Goal: Obtain resource: Download file/media

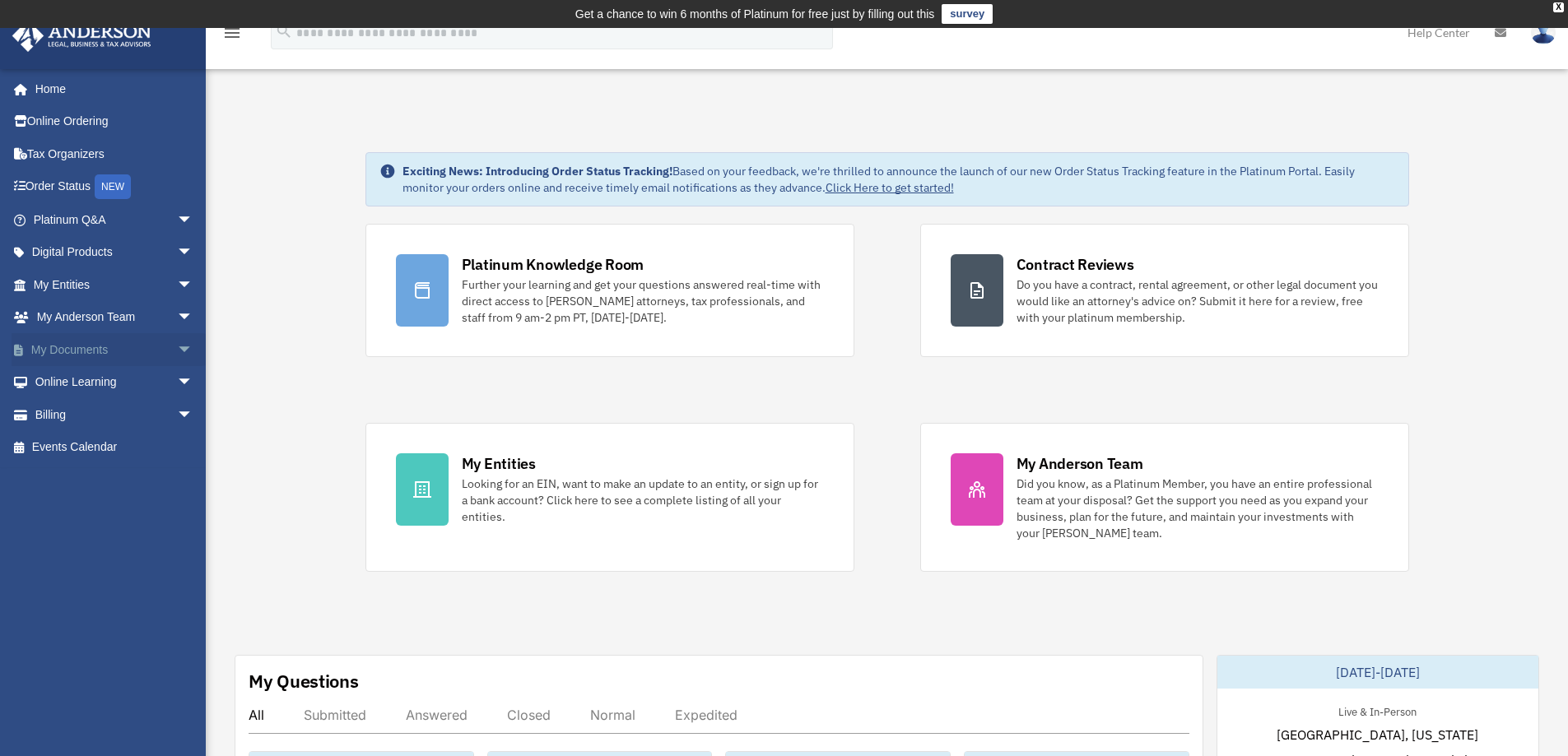
click at [103, 349] on link "My Documents arrow_drop_down" at bounding box center [114, 349] width 207 height 33
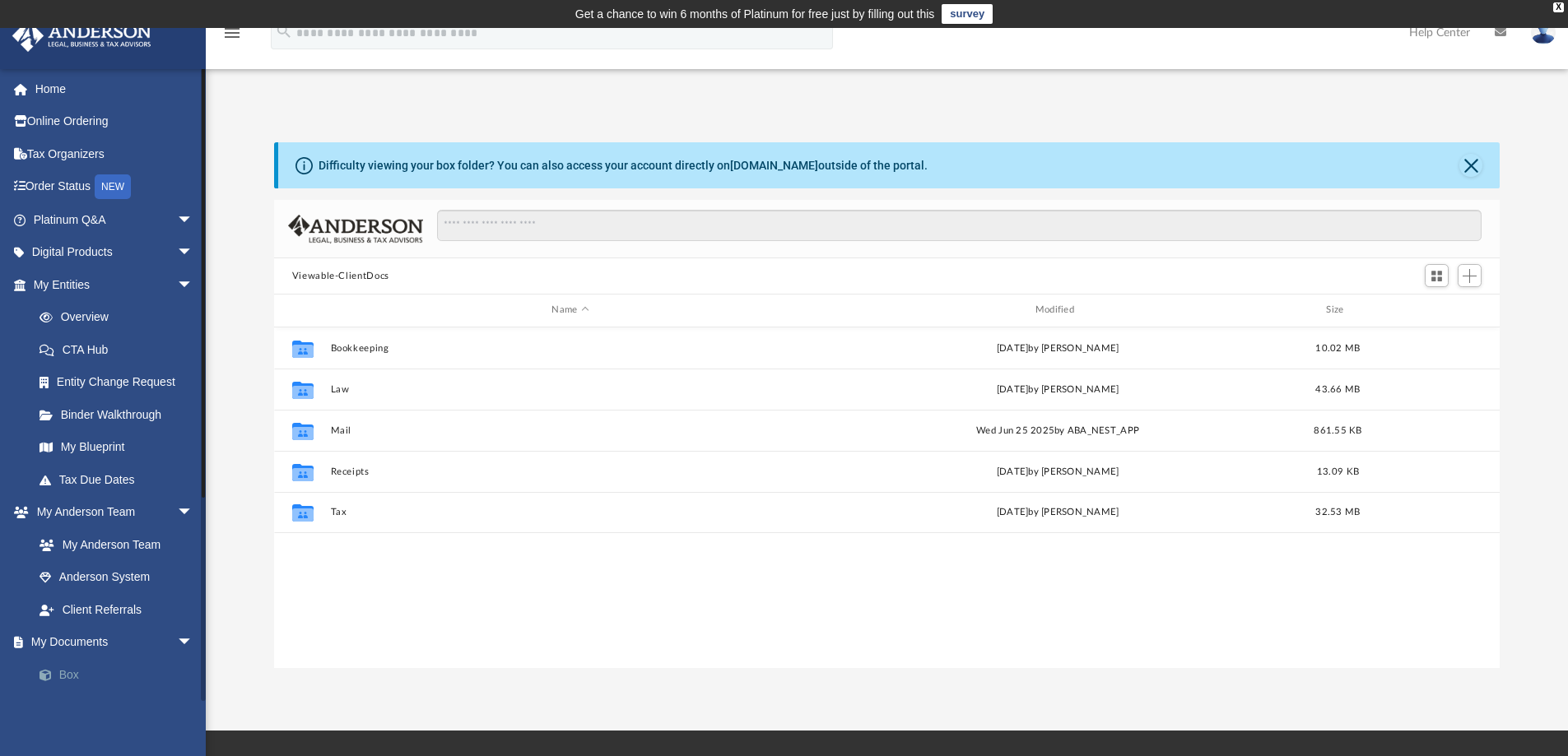
scroll to position [362, 1213]
click at [63, 676] on link "Box" at bounding box center [121, 674] width 195 height 33
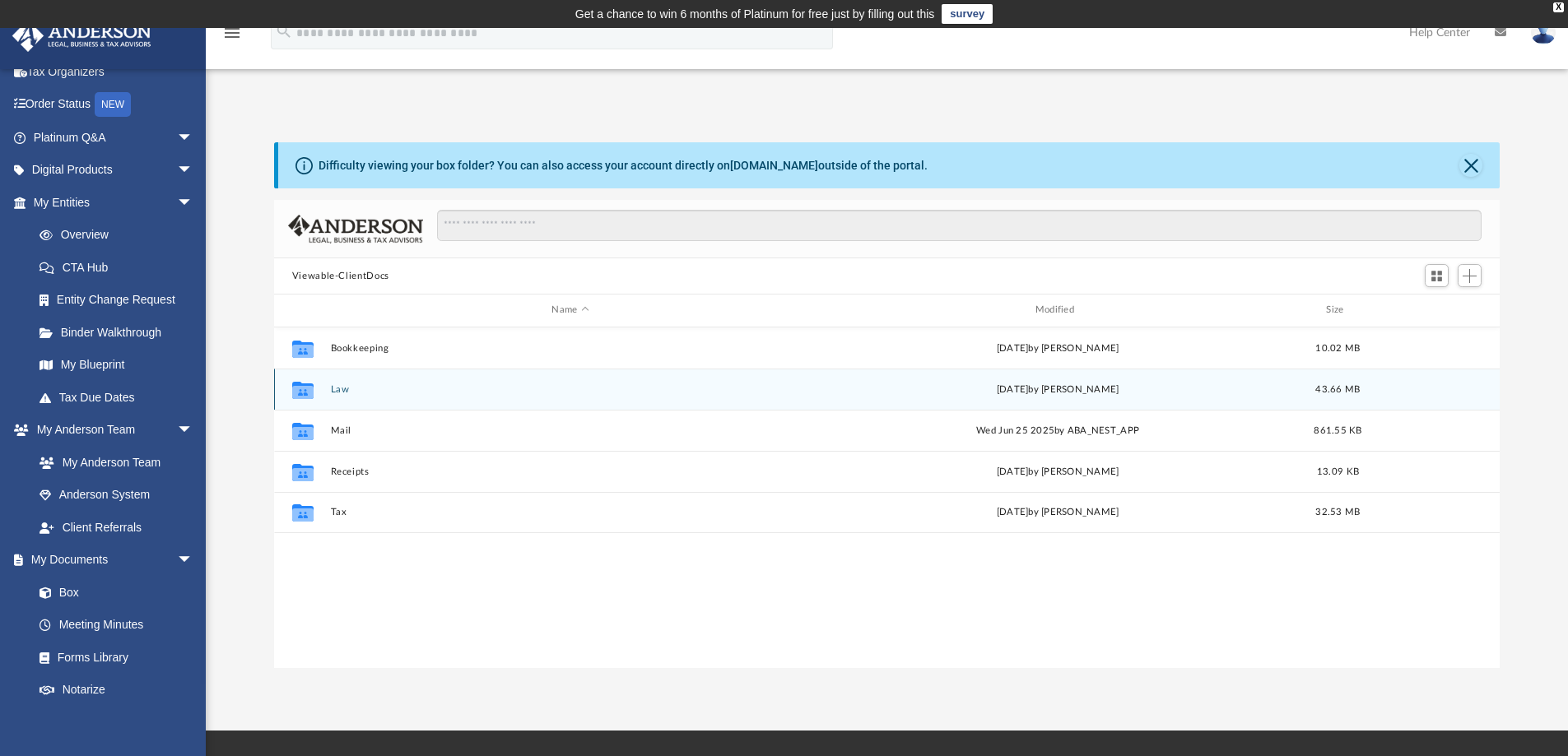
drag, startPoint x: 325, startPoint y: 396, endPoint x: 350, endPoint y: 396, distance: 25.0
click at [347, 396] on div "Collaborated Folder Law [DATE] by [PERSON_NAME] 43.66 MB" at bounding box center [886, 389] width 1226 height 41
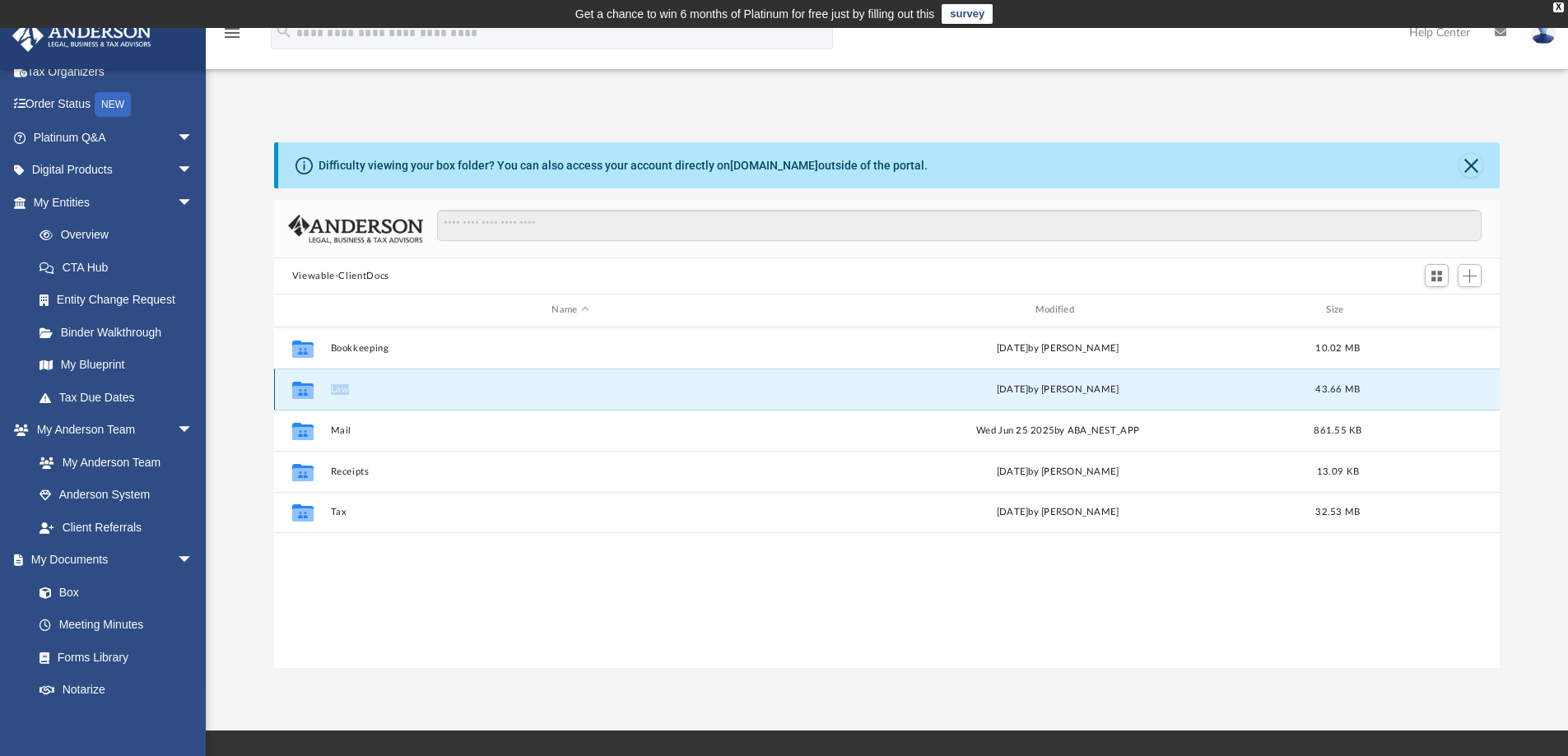
click at [347, 395] on button "Law" at bounding box center [569, 390] width 480 height 11
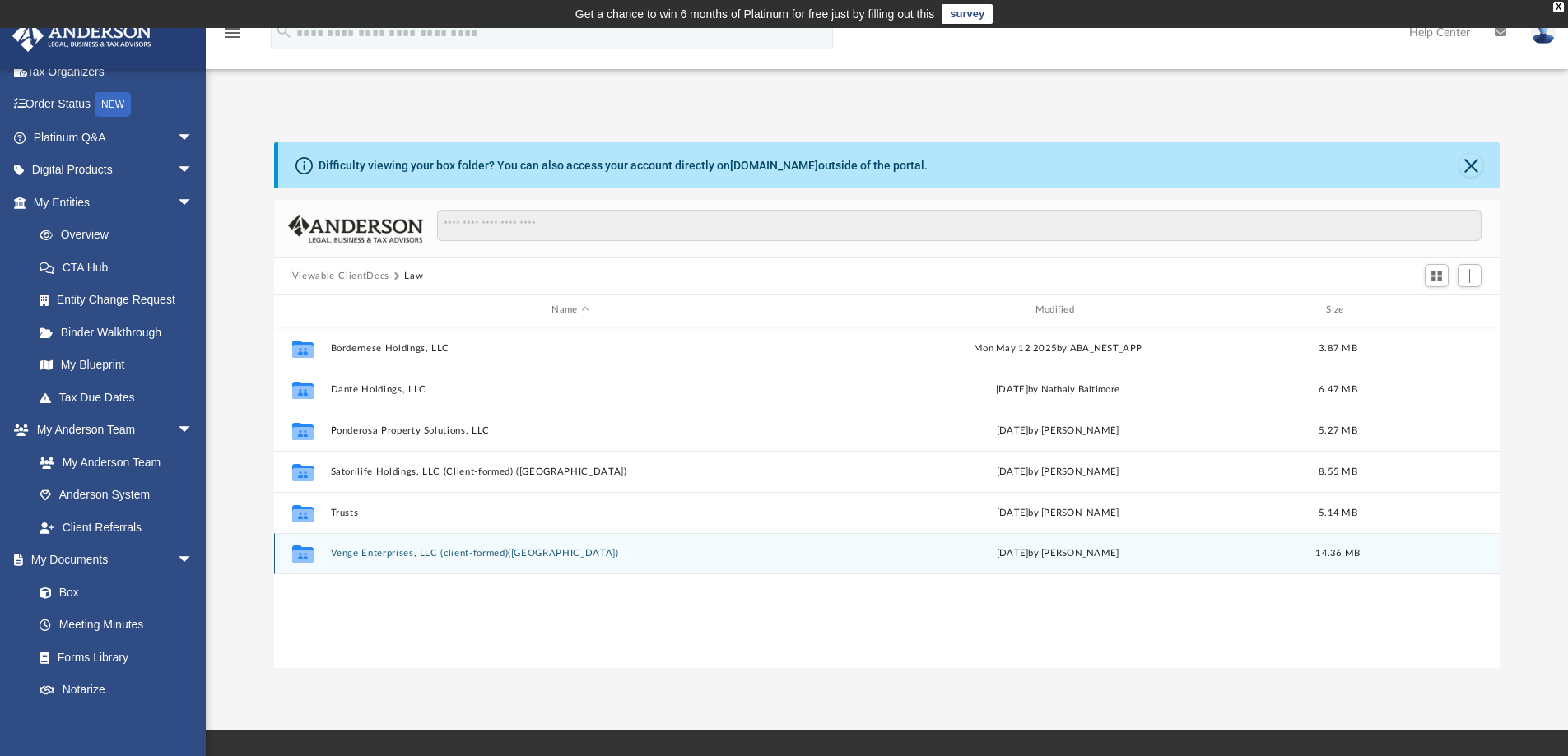
click at [356, 553] on button "Venge Enterprises, LLC (client-formed)([GEOGRAPHIC_DATA])" at bounding box center [569, 553] width 480 height 11
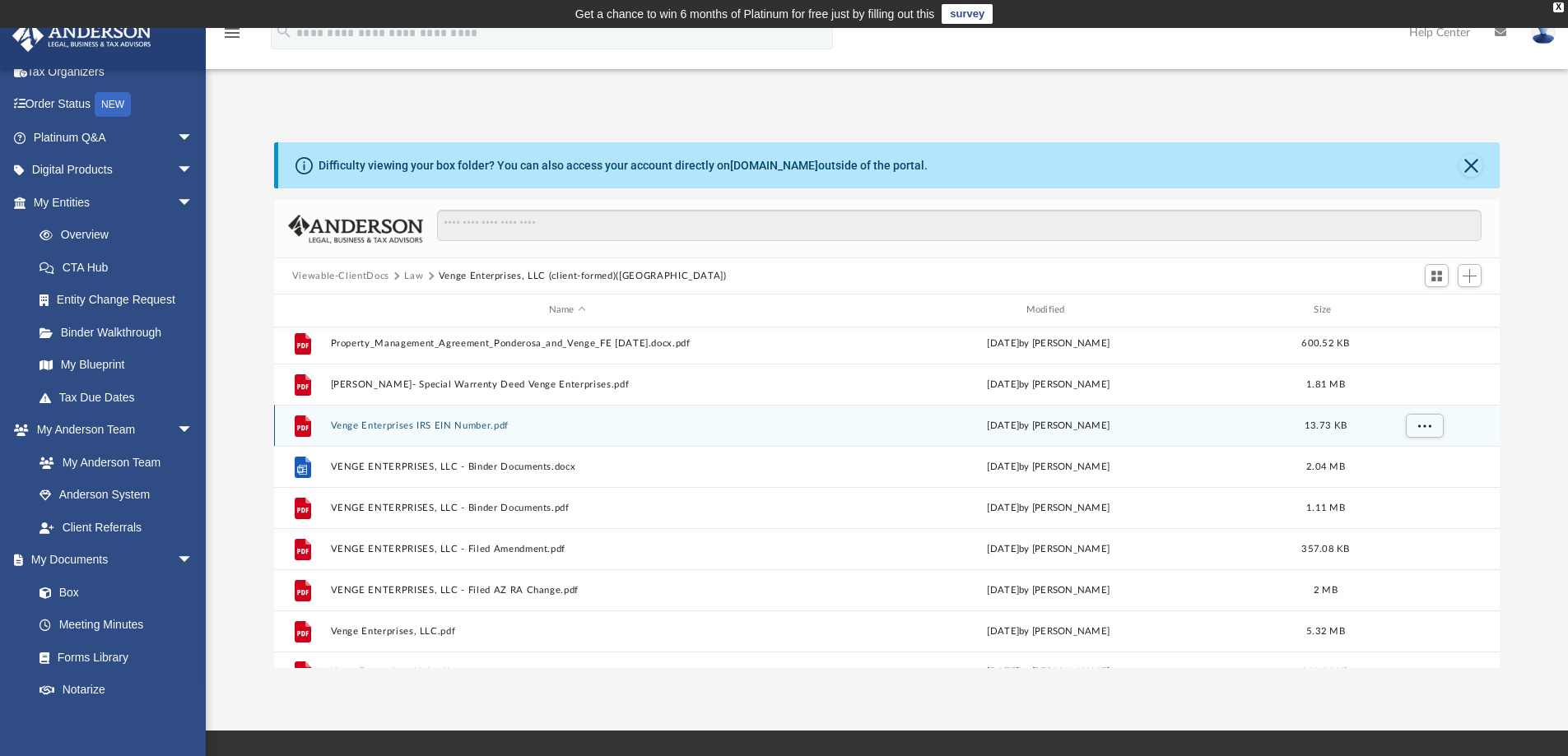
scroll to position [236, 0]
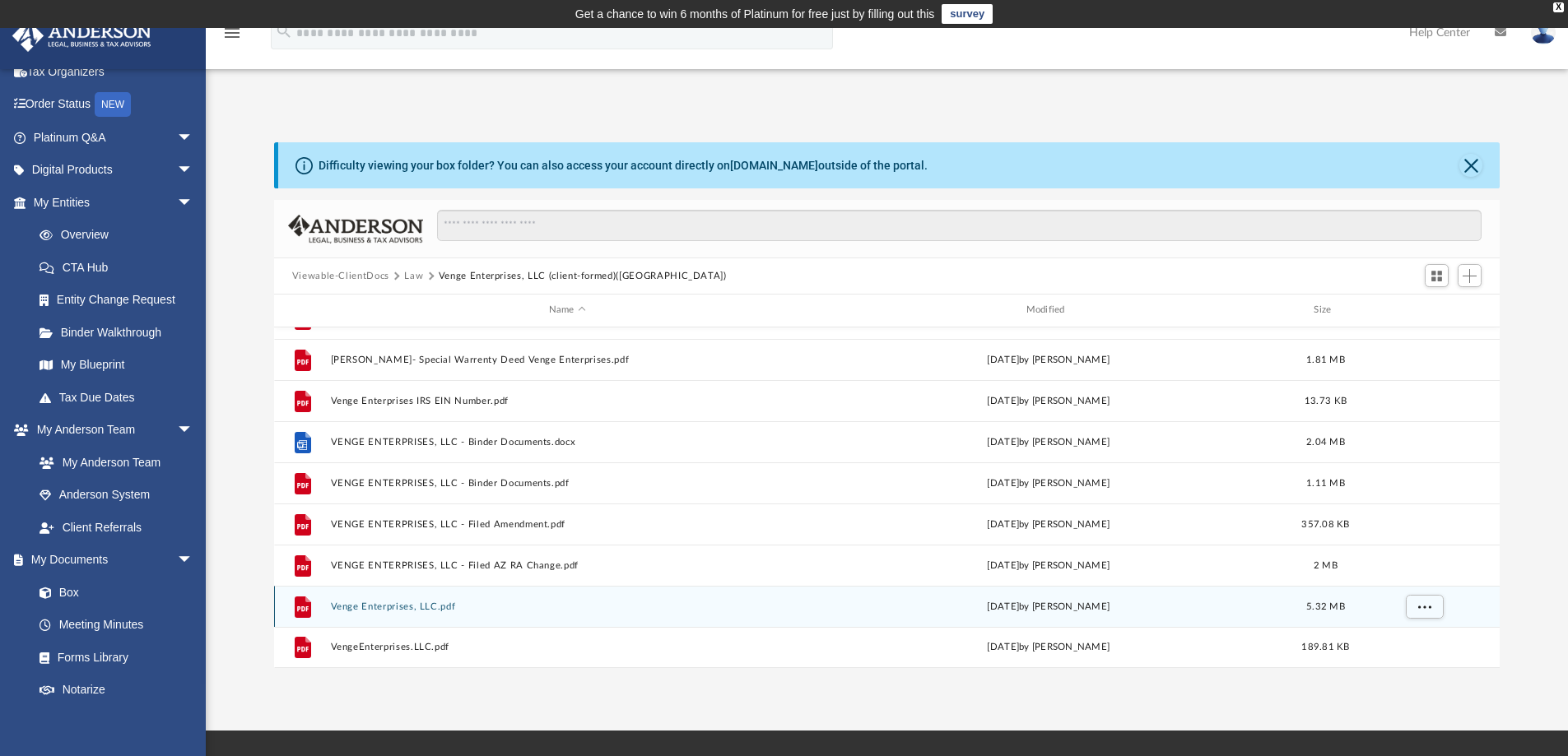
click at [377, 615] on div "File Venge Enterprises, LLC.pdf [DATE] by [PERSON_NAME] 5.32 MB" at bounding box center [886, 606] width 1226 height 41
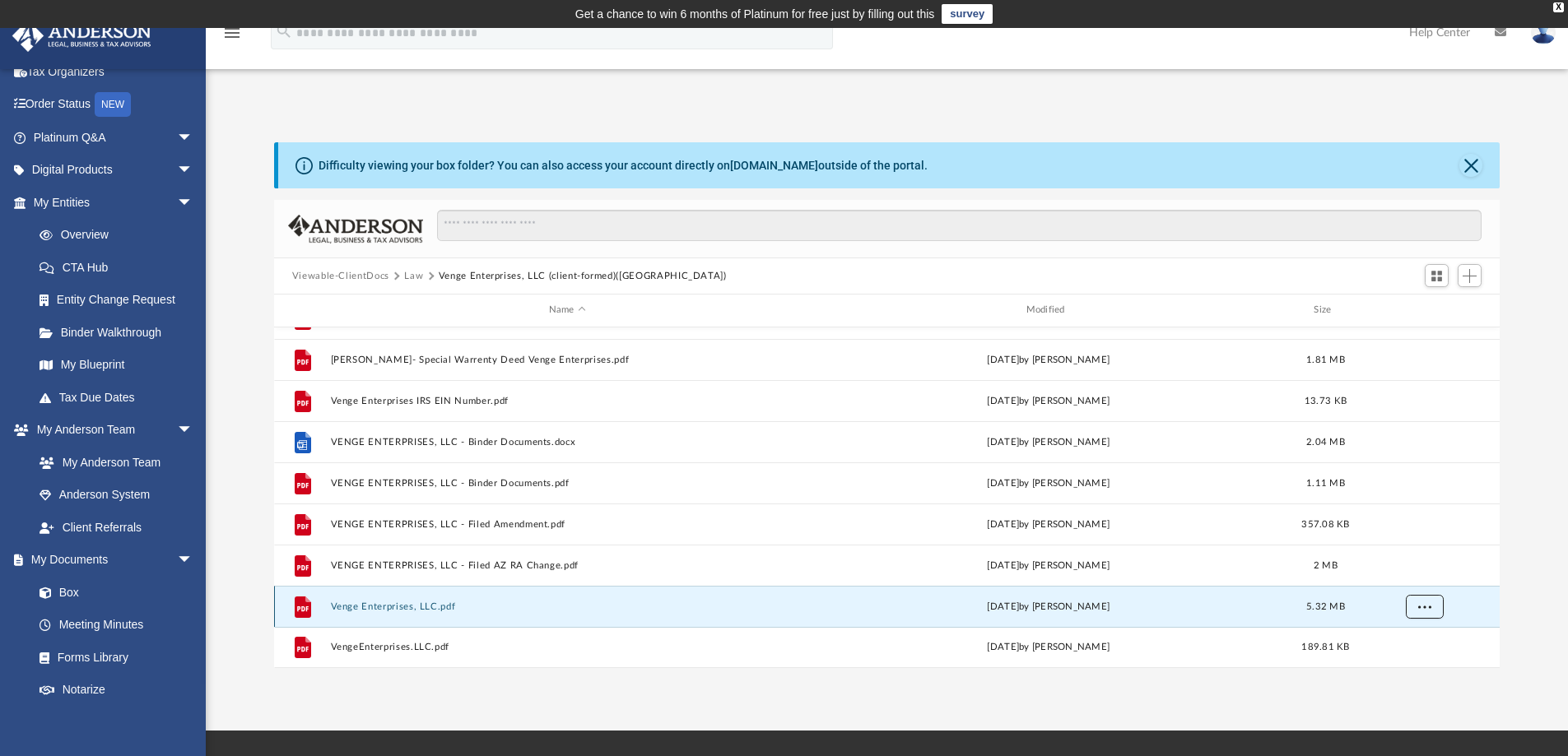
click at [1421, 607] on span "More options" at bounding box center [1424, 606] width 13 height 9
click at [1403, 546] on li "Preview" at bounding box center [1408, 545] width 48 height 17
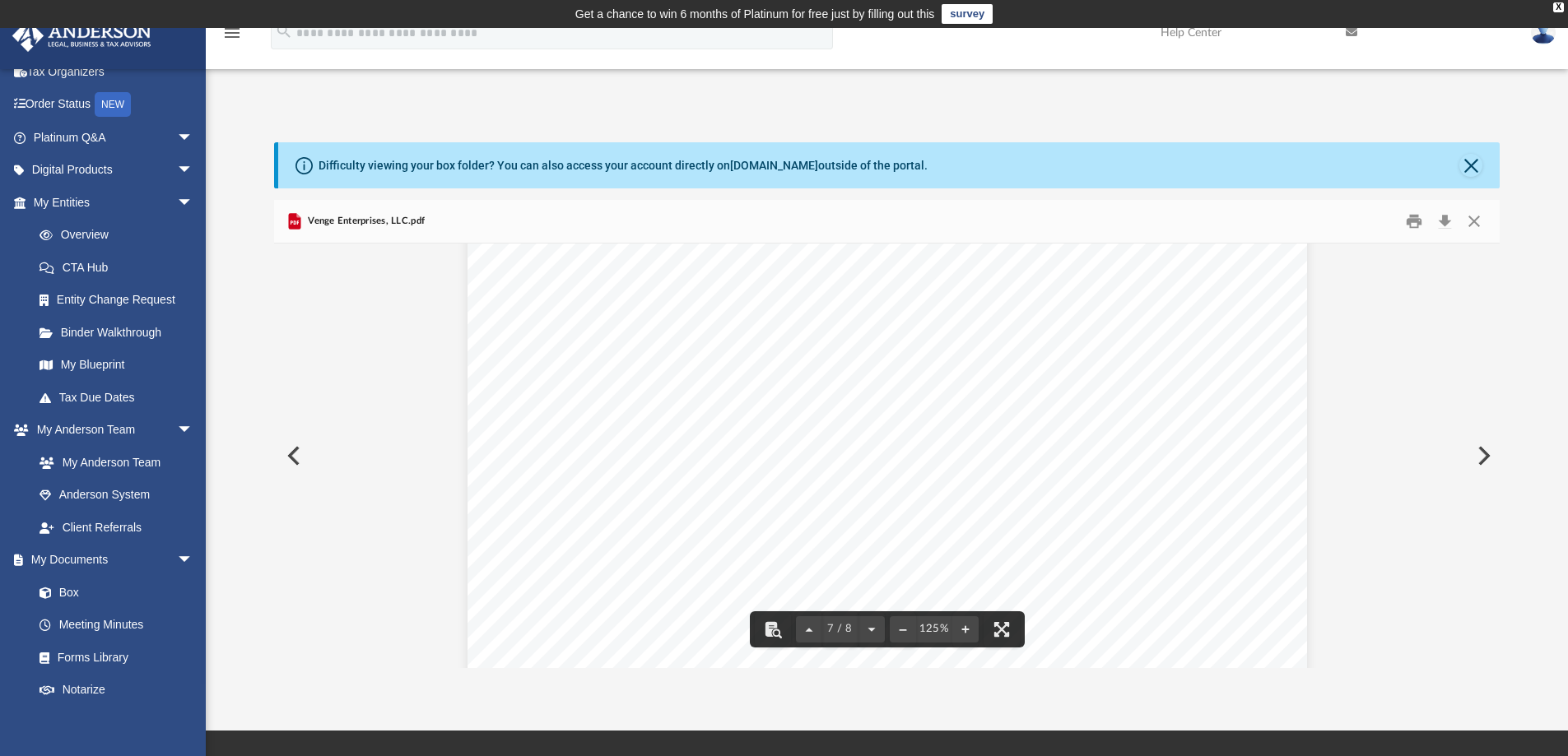
scroll to position [7076, 0]
click at [347, 224] on span "Venge Enterprises, LLC.pdf" at bounding box center [364, 221] width 121 height 15
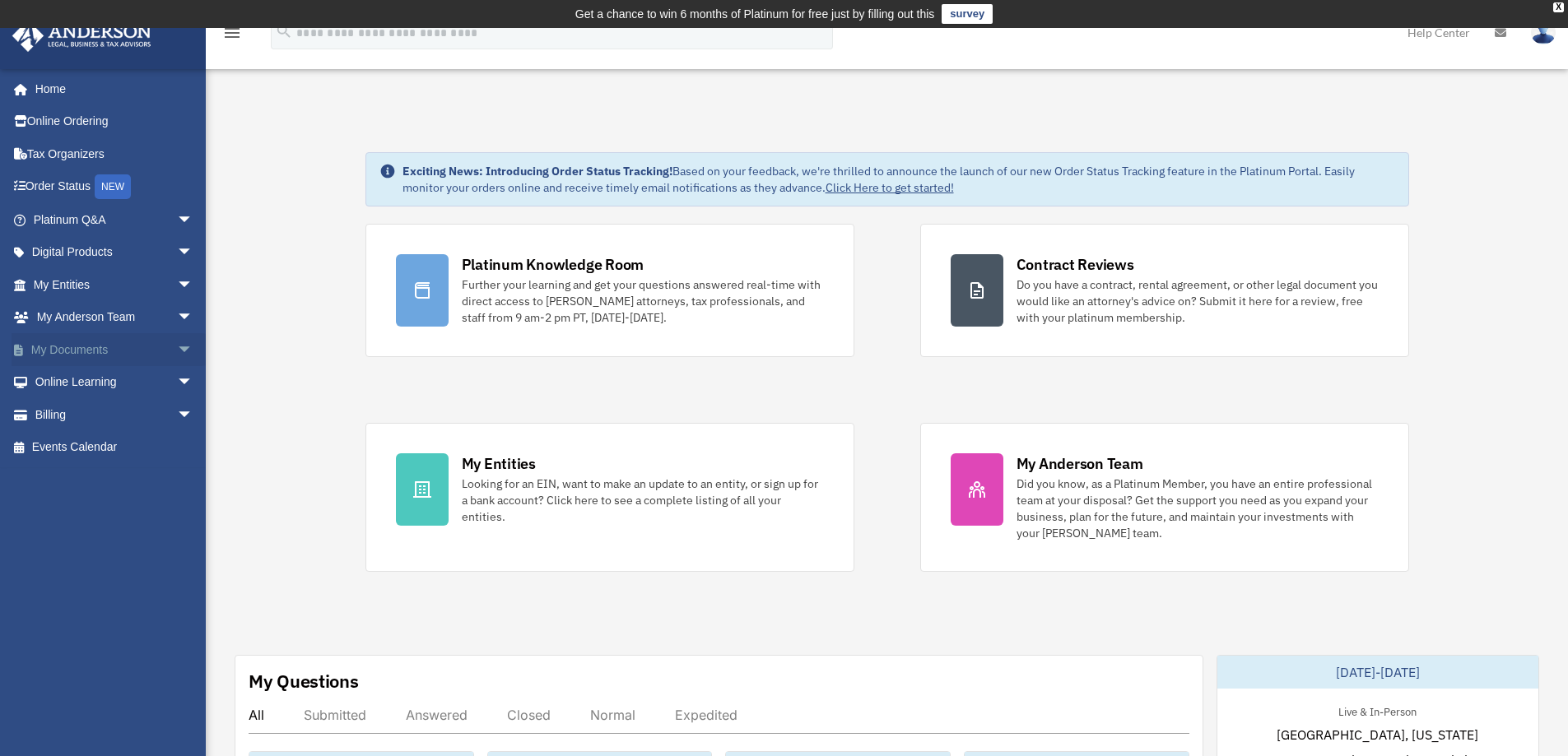
click at [177, 350] on span "arrow_drop_down" at bounding box center [193, 350] width 33 height 34
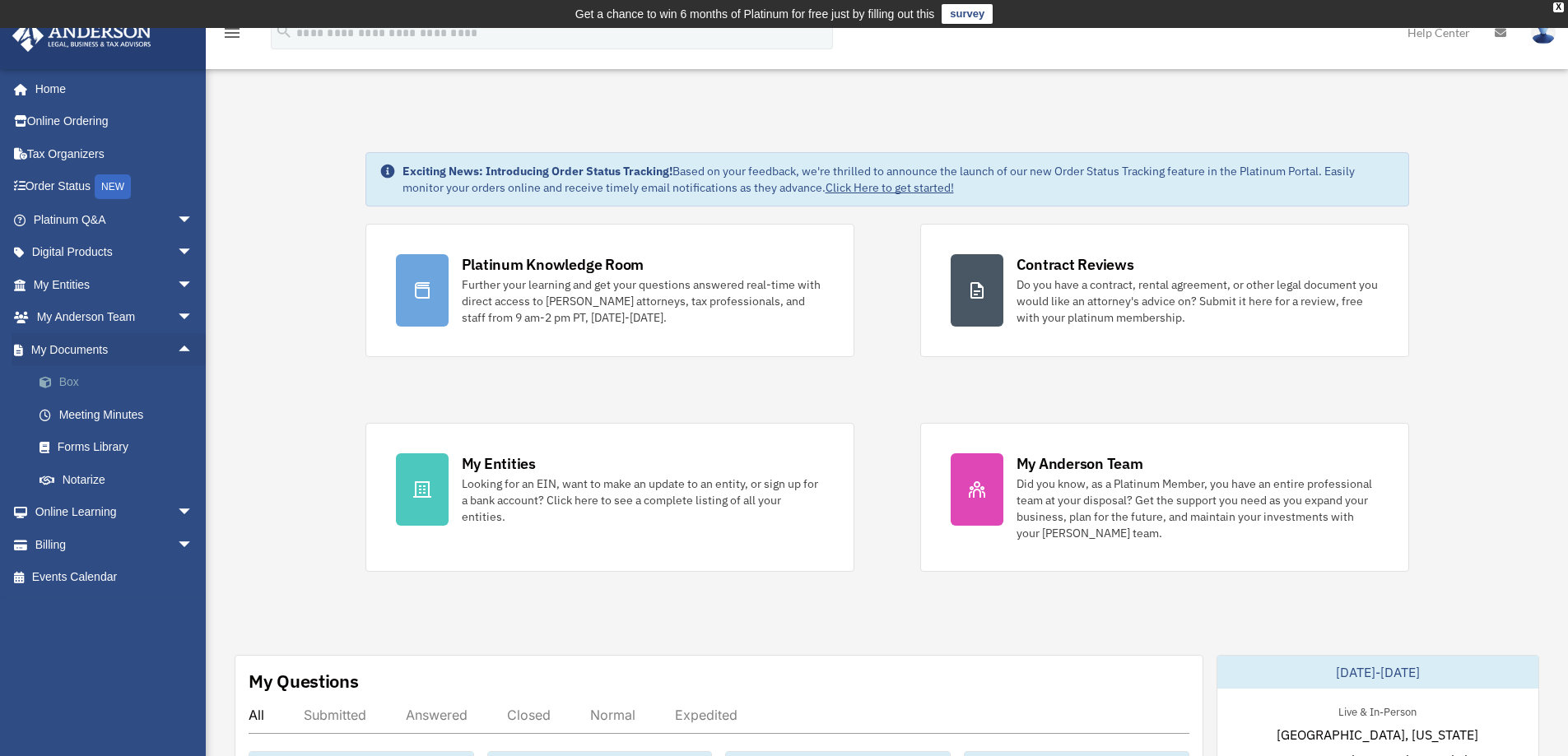
click at [74, 379] on link "Box" at bounding box center [121, 382] width 195 height 33
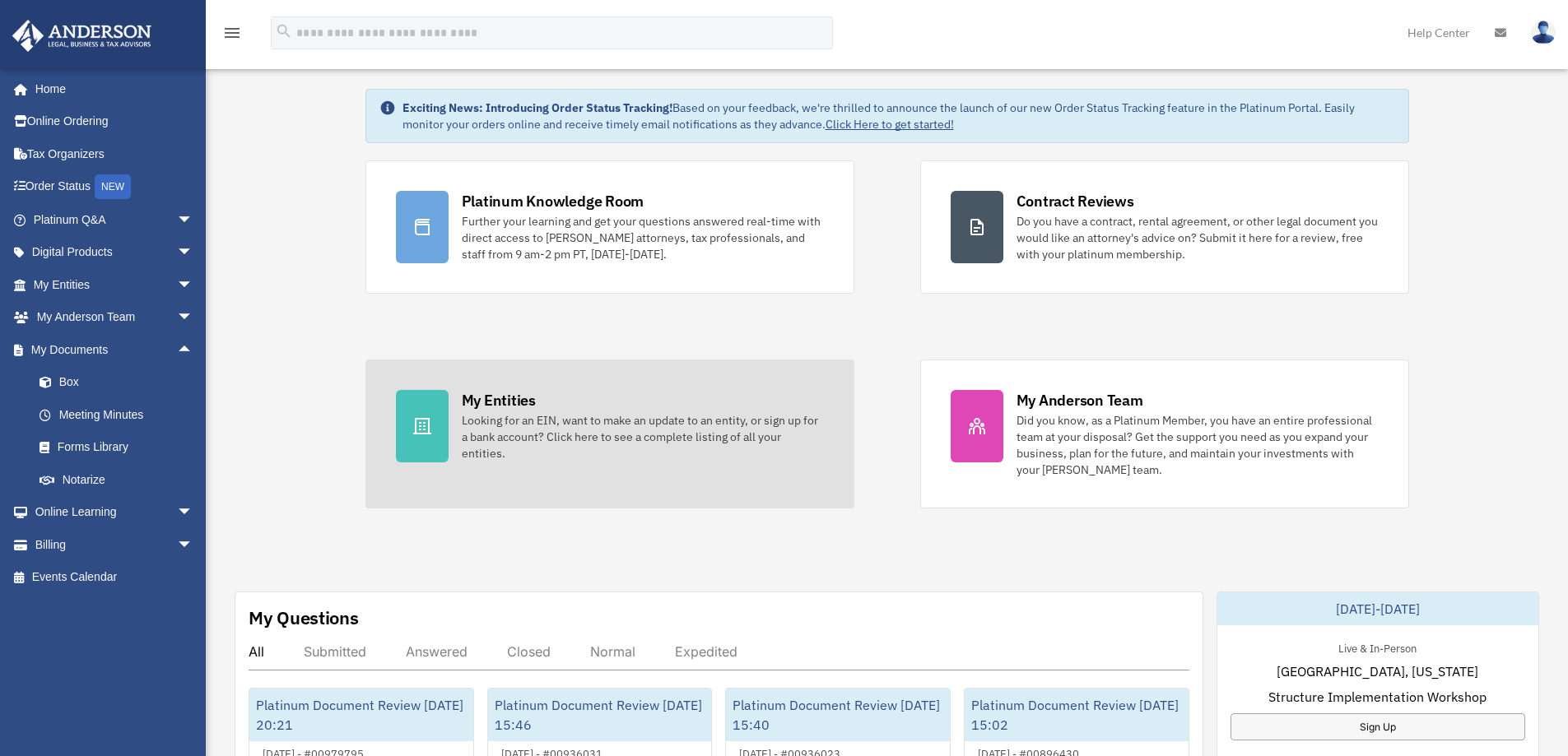
scroll to position [192, 0]
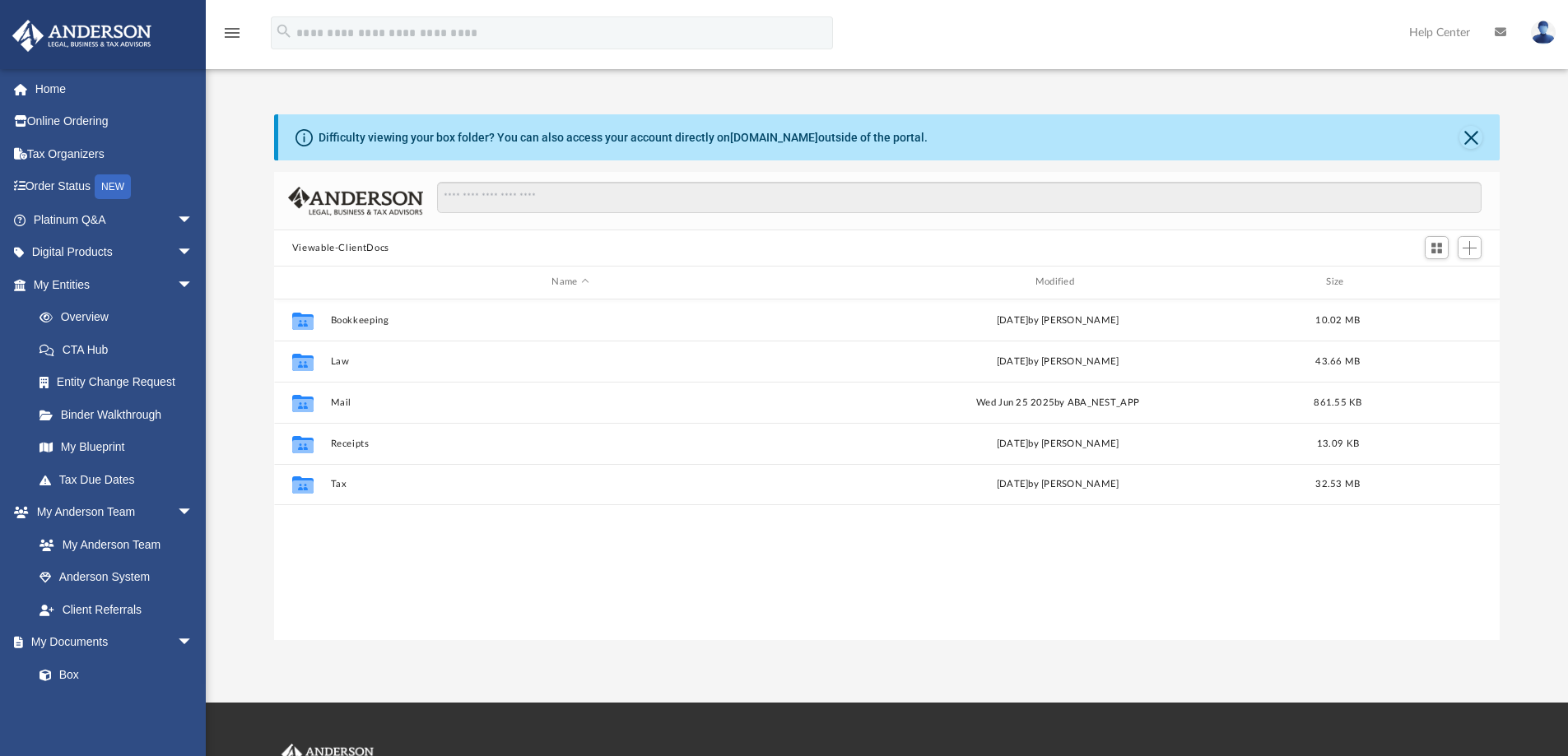
scroll to position [362, 1213]
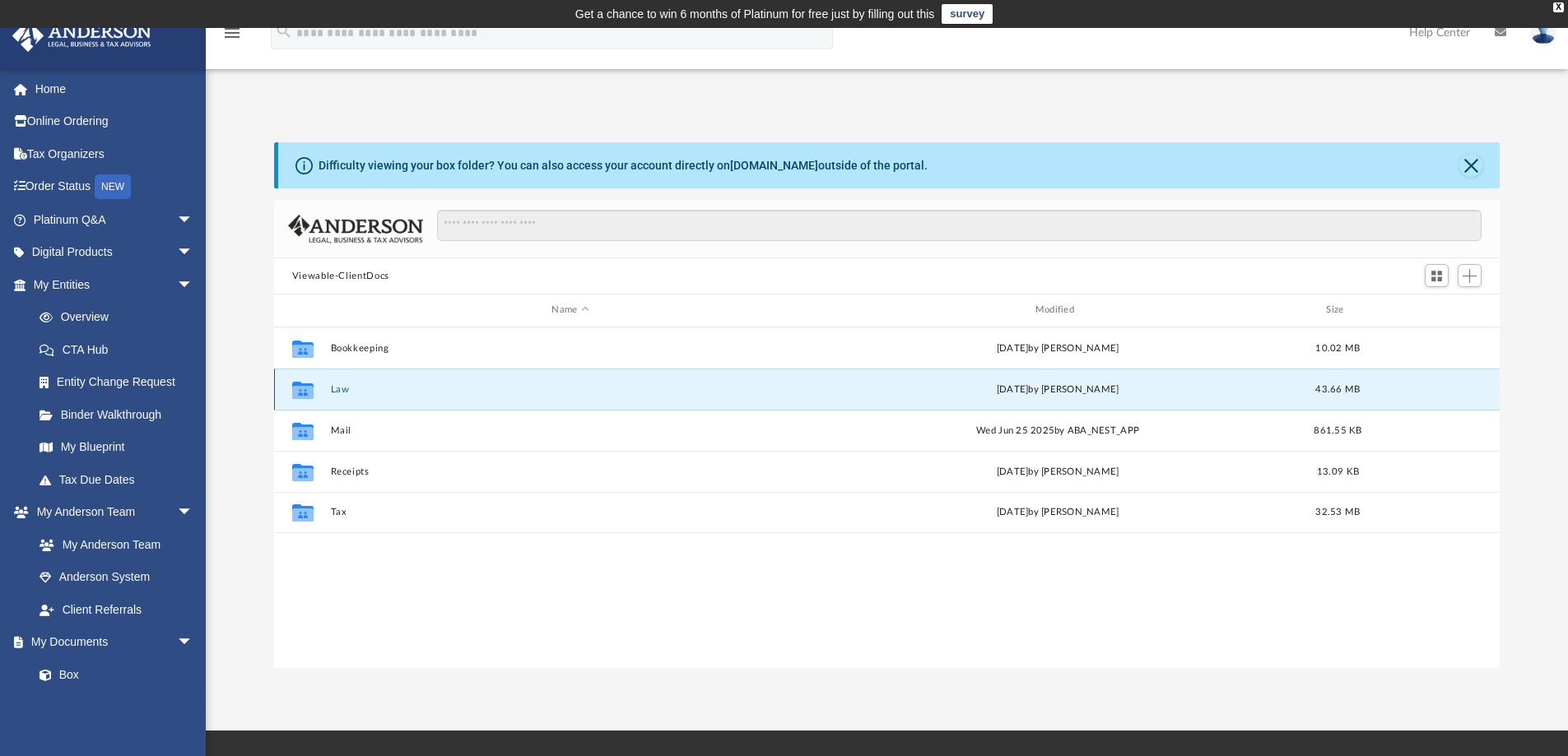
click at [339, 394] on button "Law" at bounding box center [569, 390] width 480 height 11
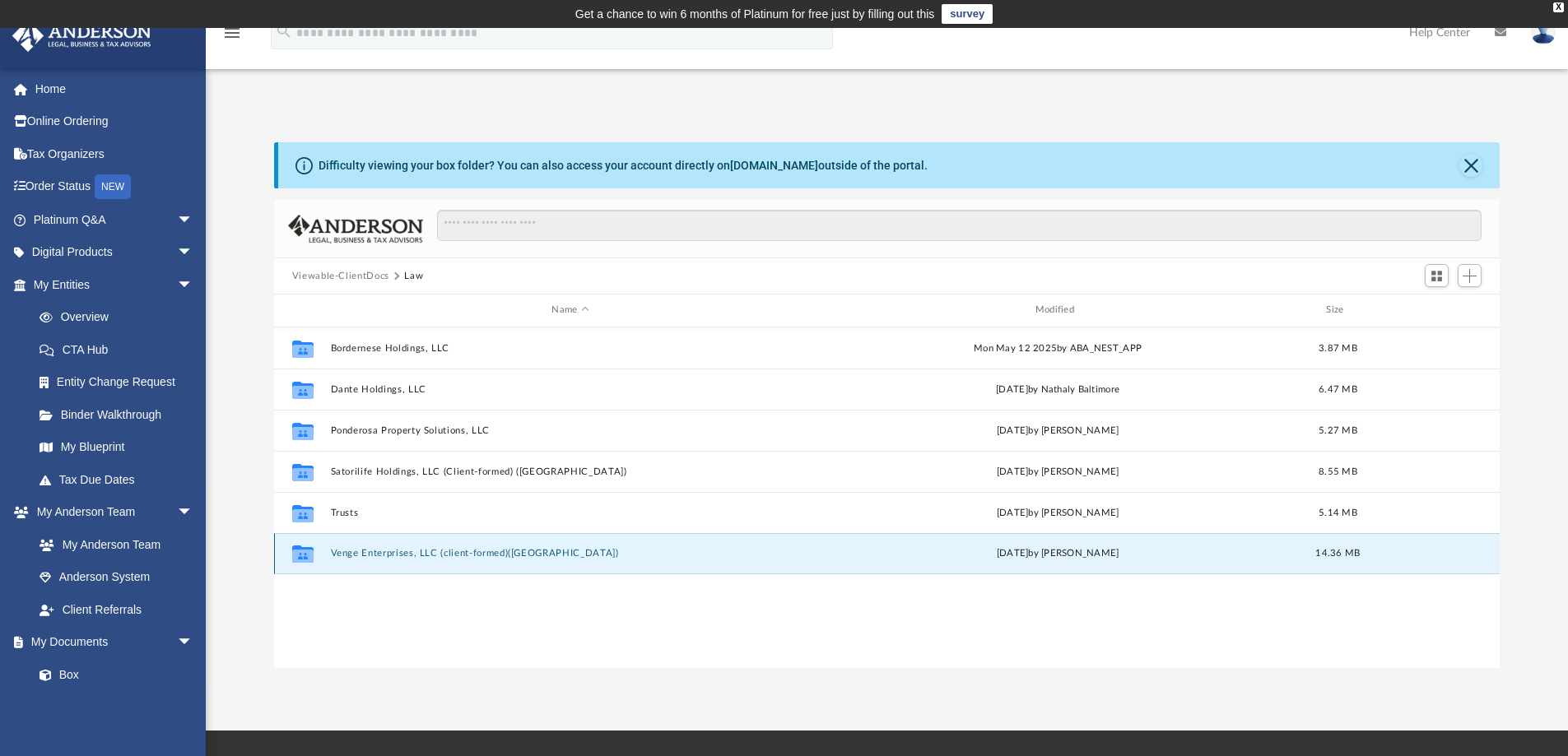
click at [376, 554] on button "Venge Enterprises, LLC (client-formed)([GEOGRAPHIC_DATA])" at bounding box center [569, 553] width 480 height 11
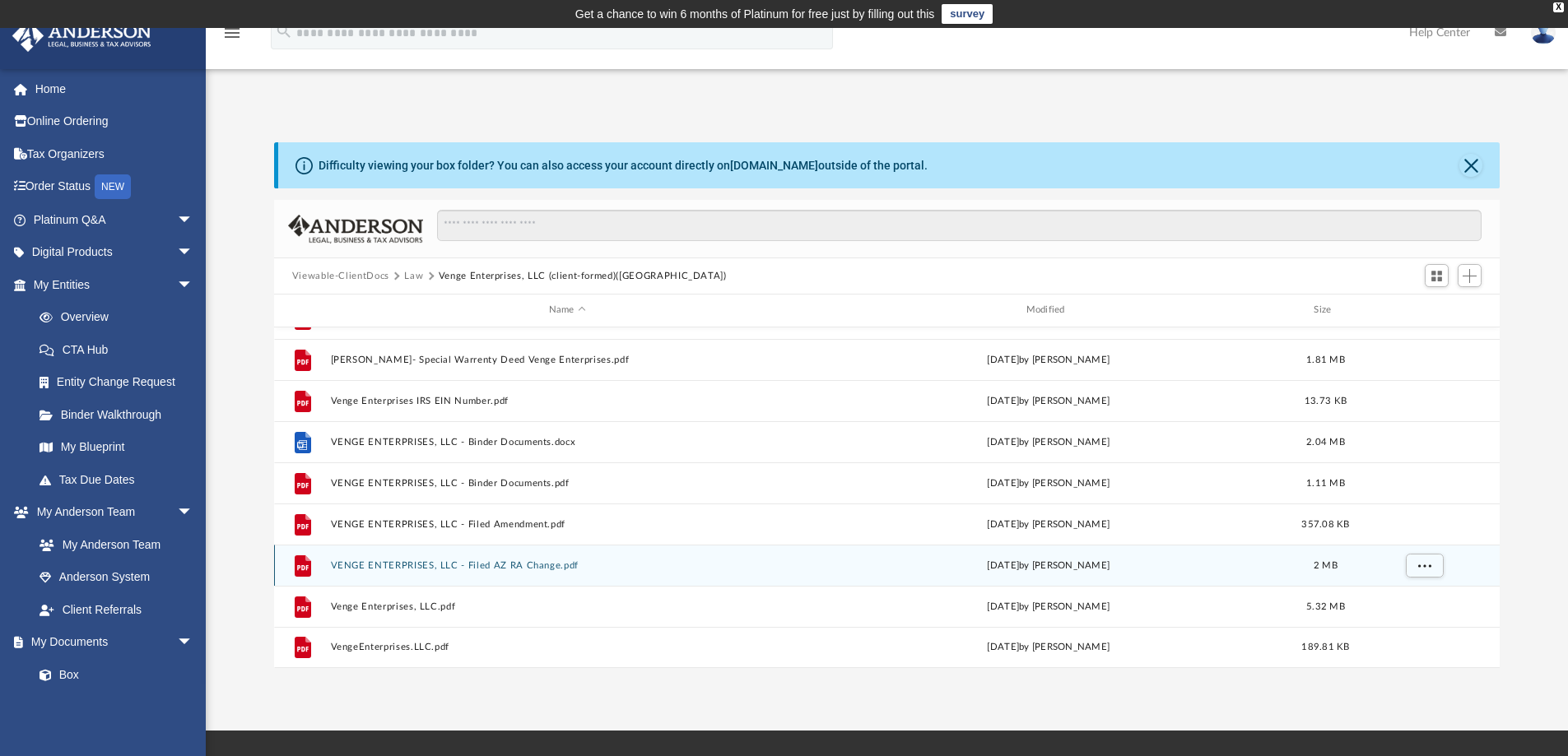
scroll to position [247, 0]
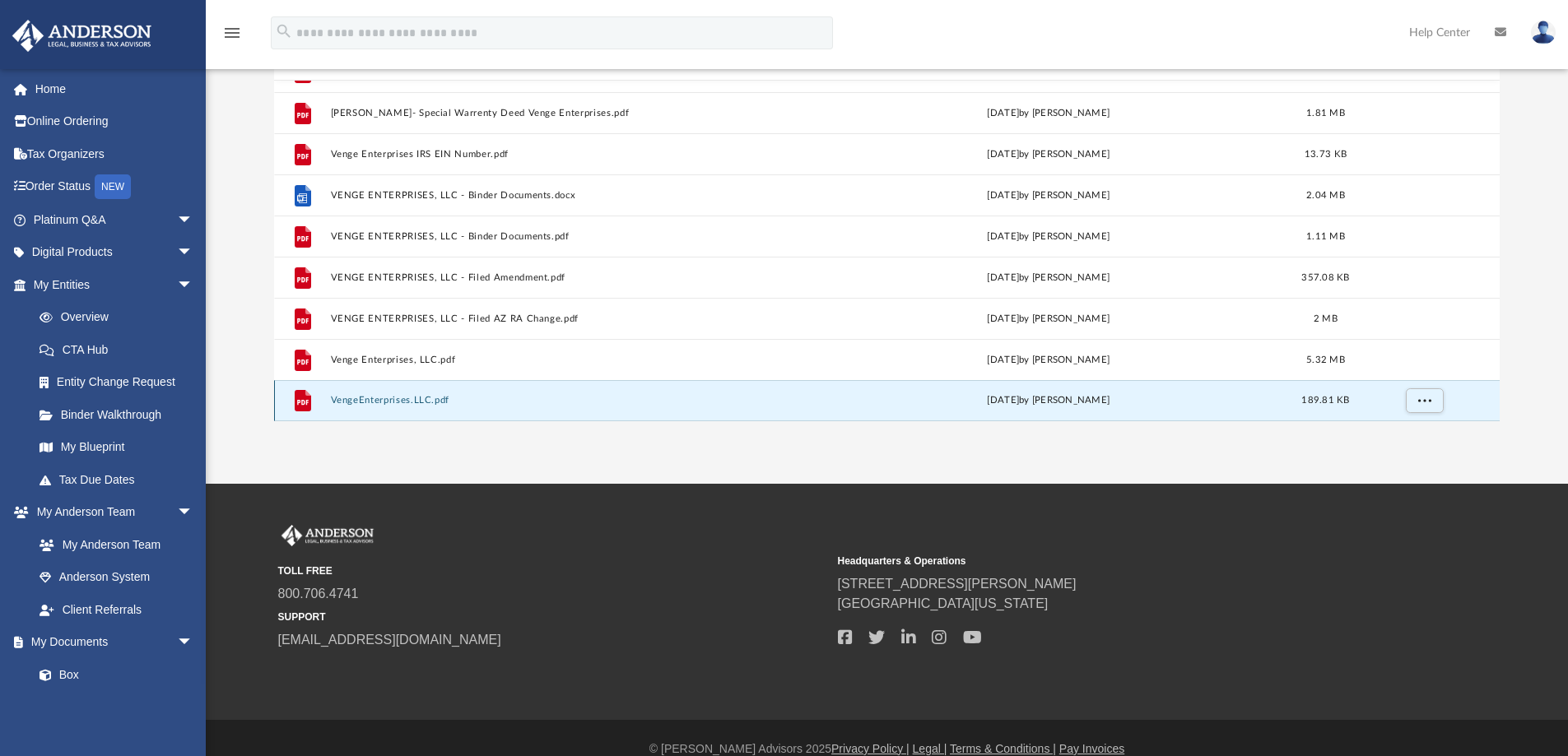
click at [403, 400] on button "VengeEnterprises.LLC.pdf" at bounding box center [566, 401] width 474 height 11
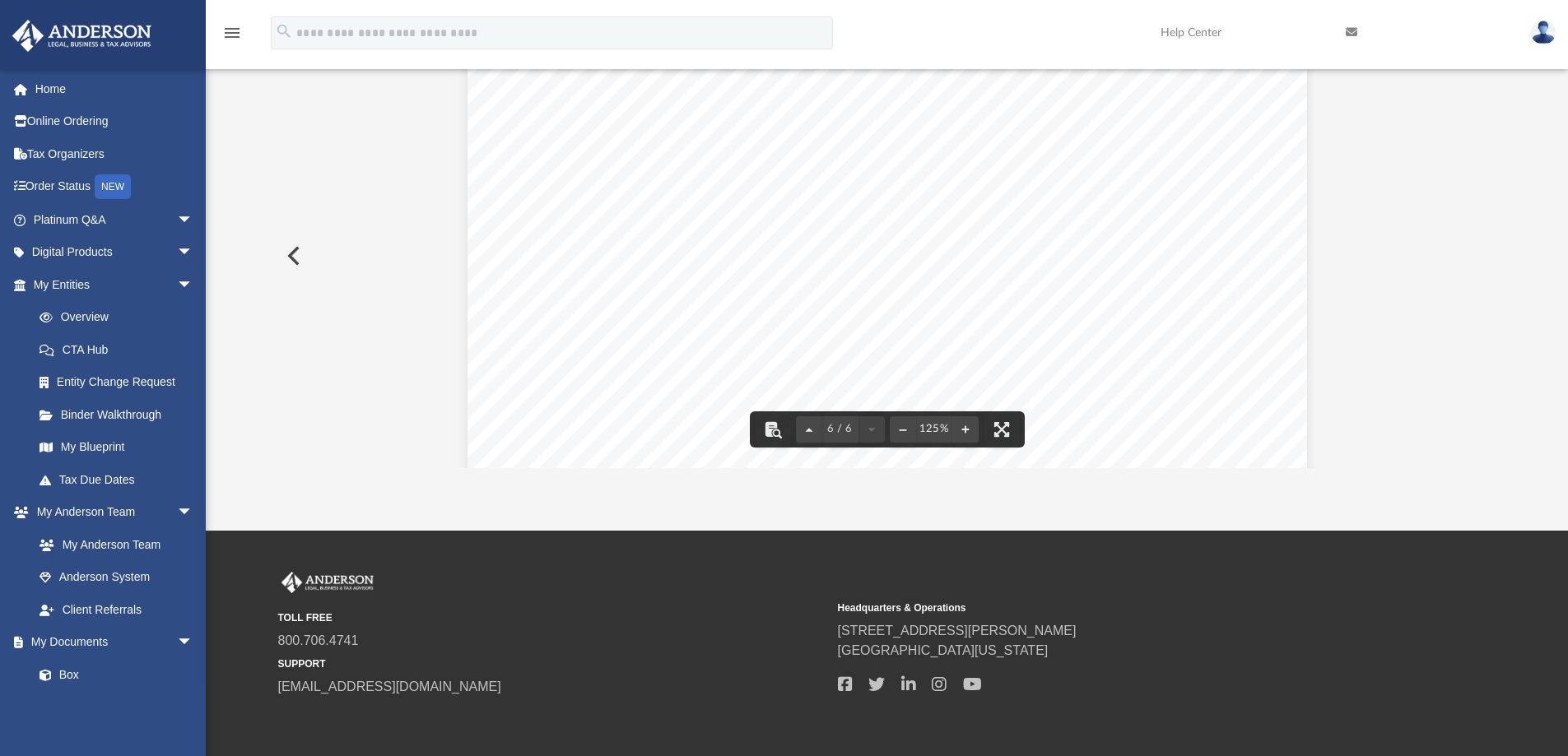
scroll to position [5747, 0]
click at [1269, 158] on div "Page 6" at bounding box center [886, 406] width 839 height 1086
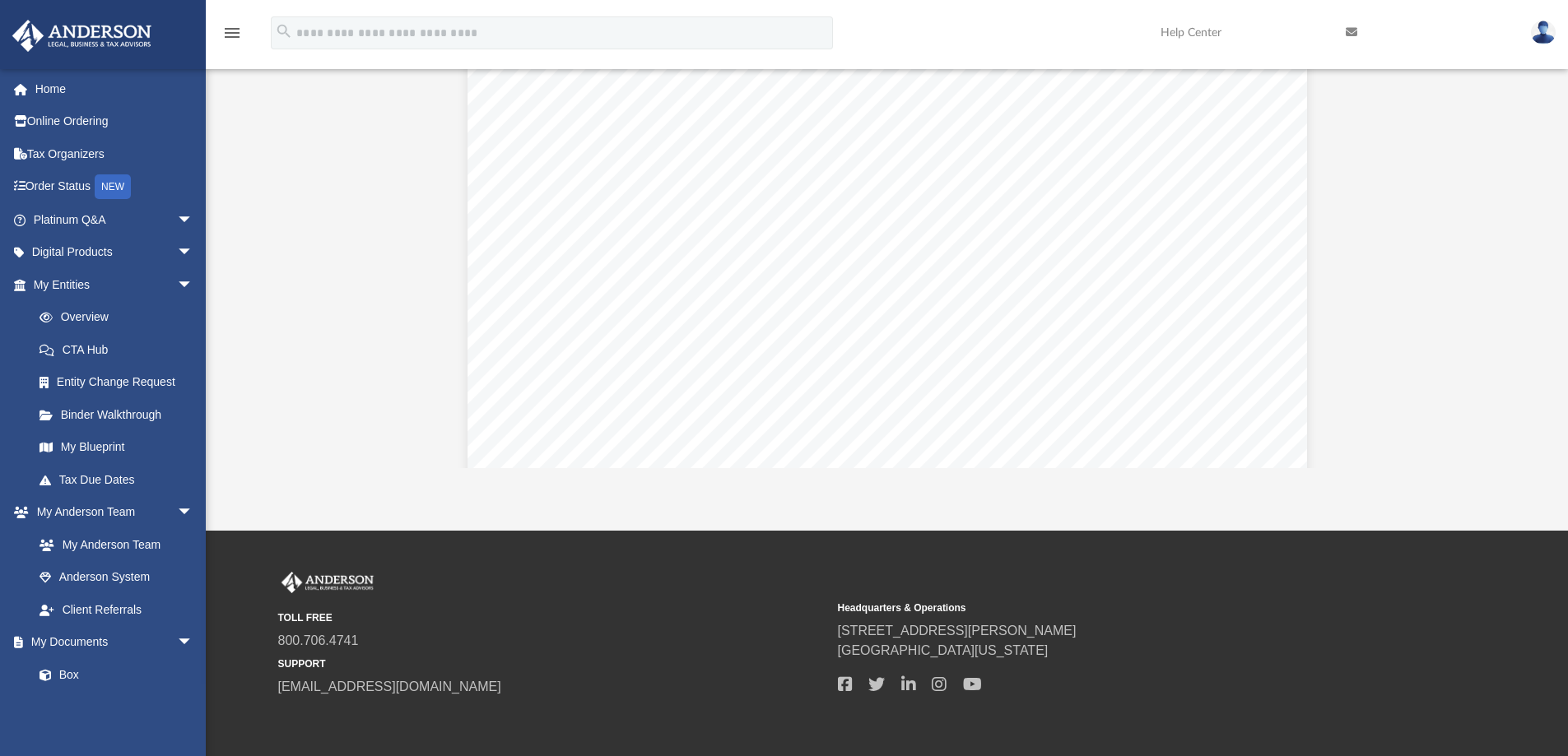
scroll to position [0, 0]
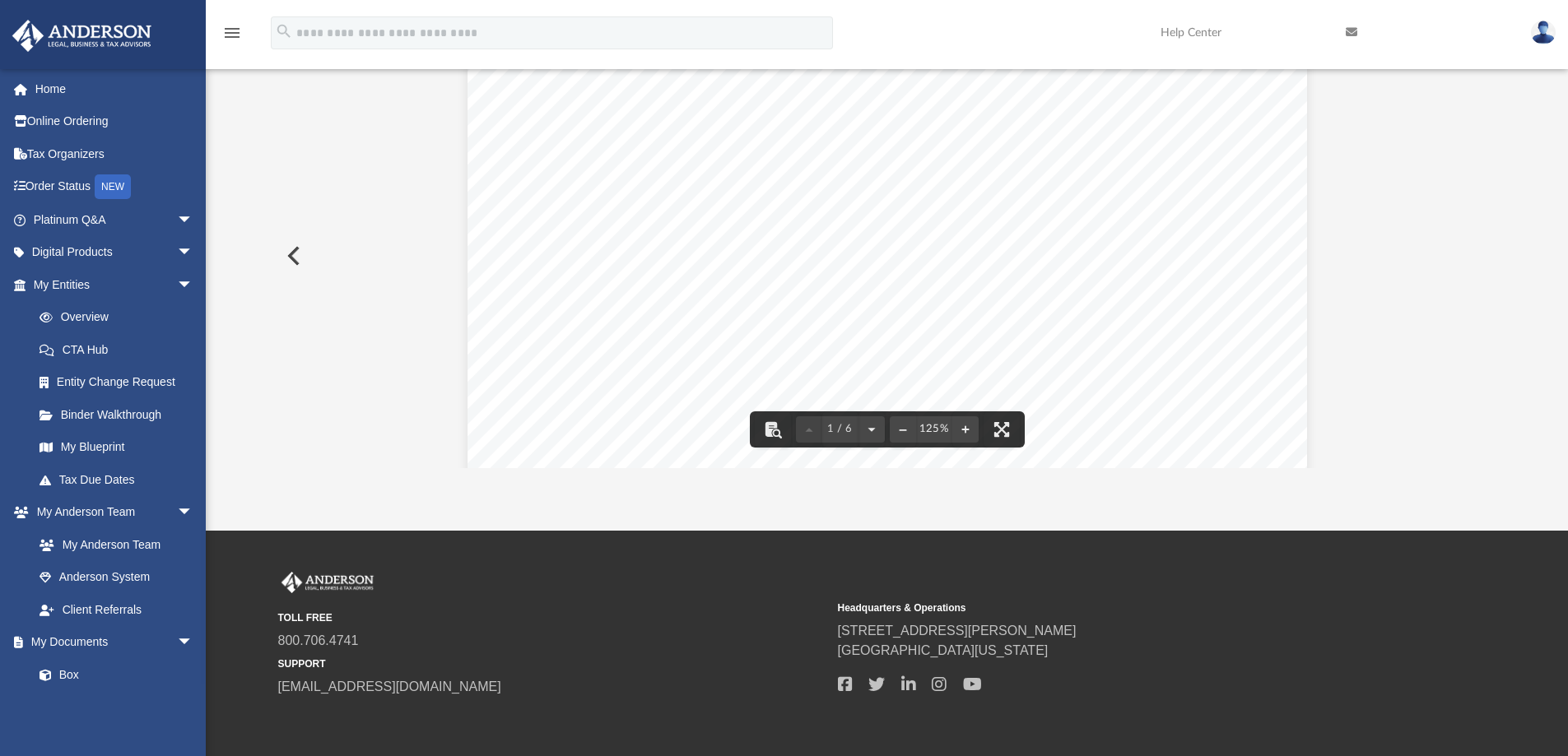
click at [925, 136] on div "Page 1" at bounding box center [886, 598] width 839 height 1086
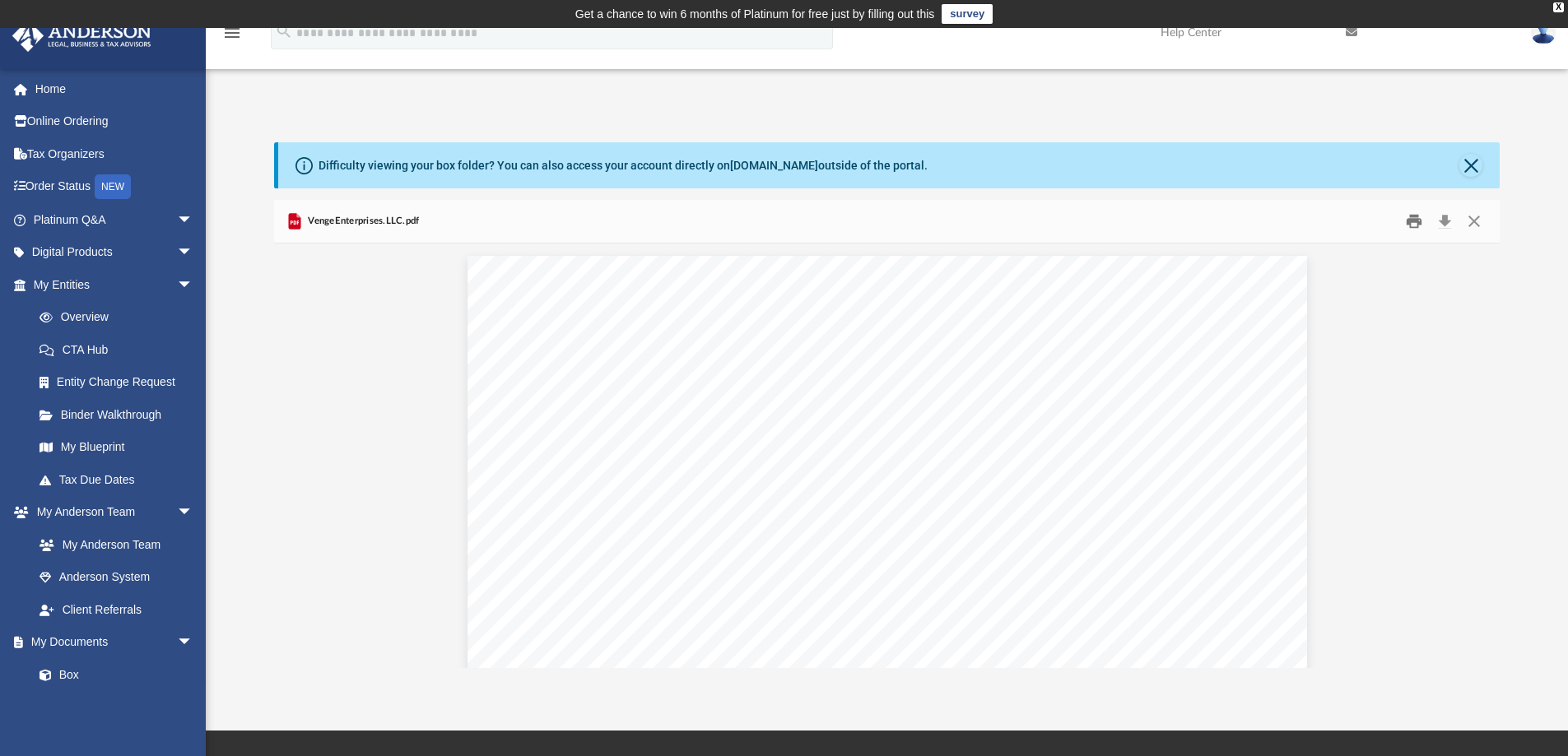
click at [1408, 222] on button "Print" at bounding box center [1413, 222] width 33 height 26
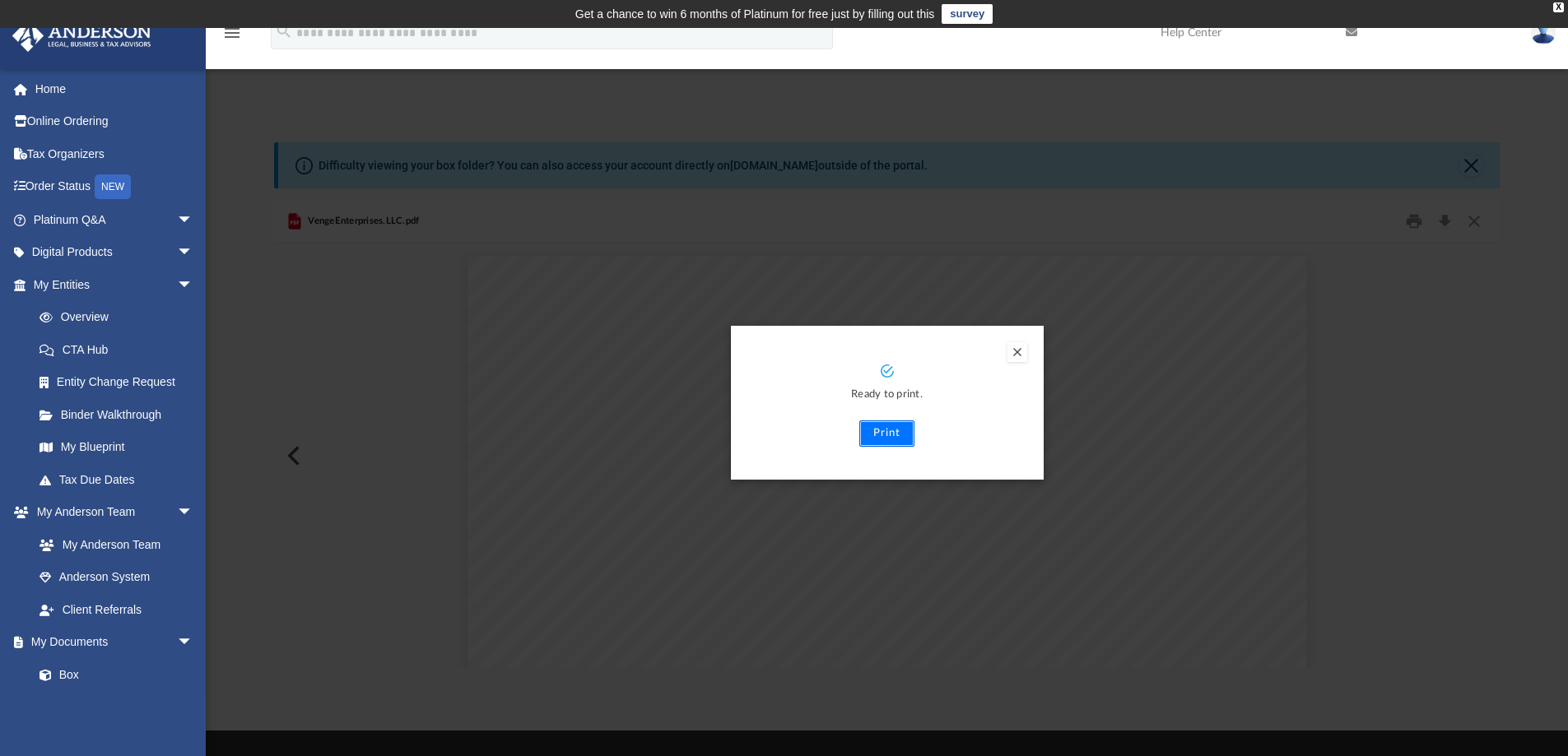
click at [897, 433] on button "Print" at bounding box center [886, 433] width 55 height 27
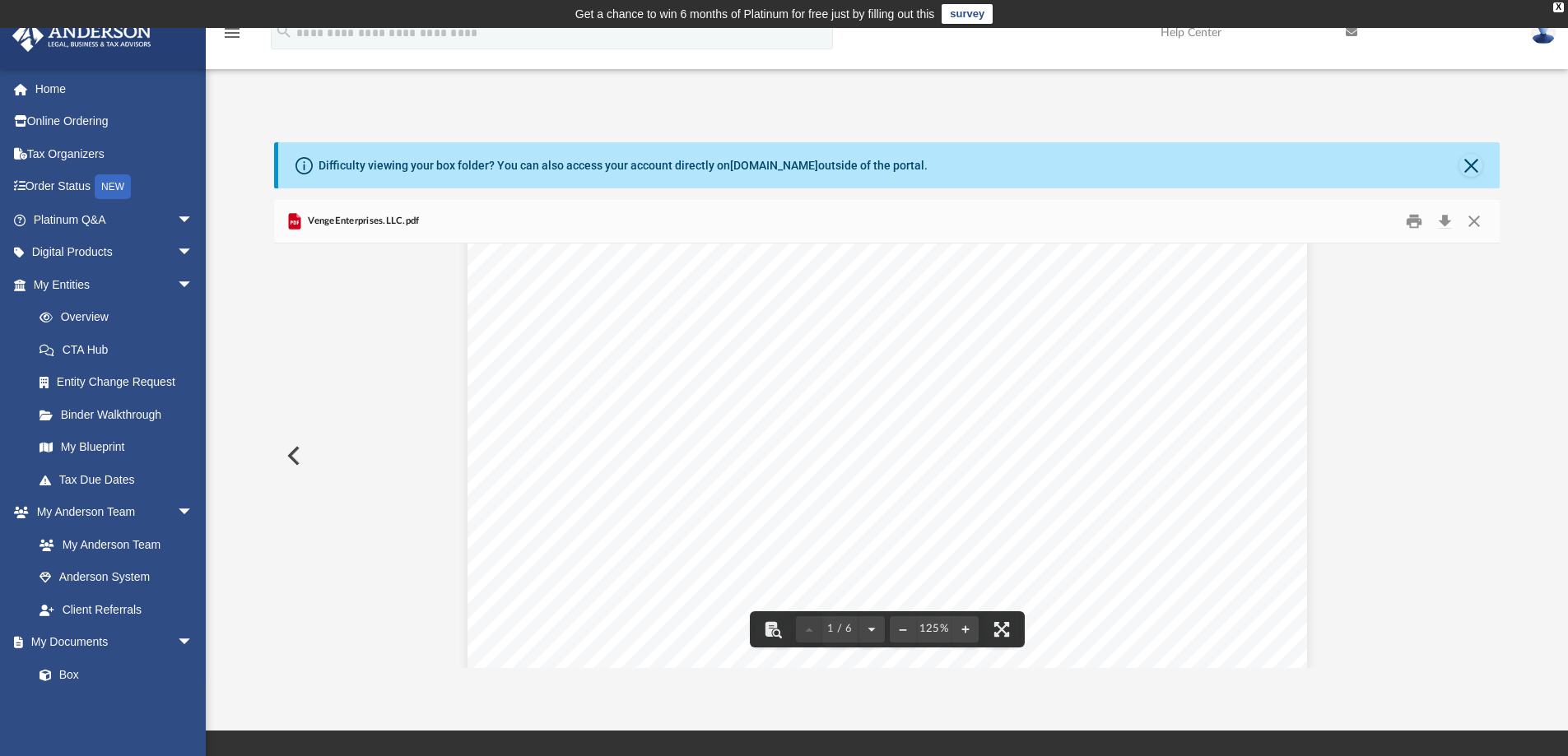
scroll to position [411, 0]
